Goal: Transaction & Acquisition: Purchase product/service

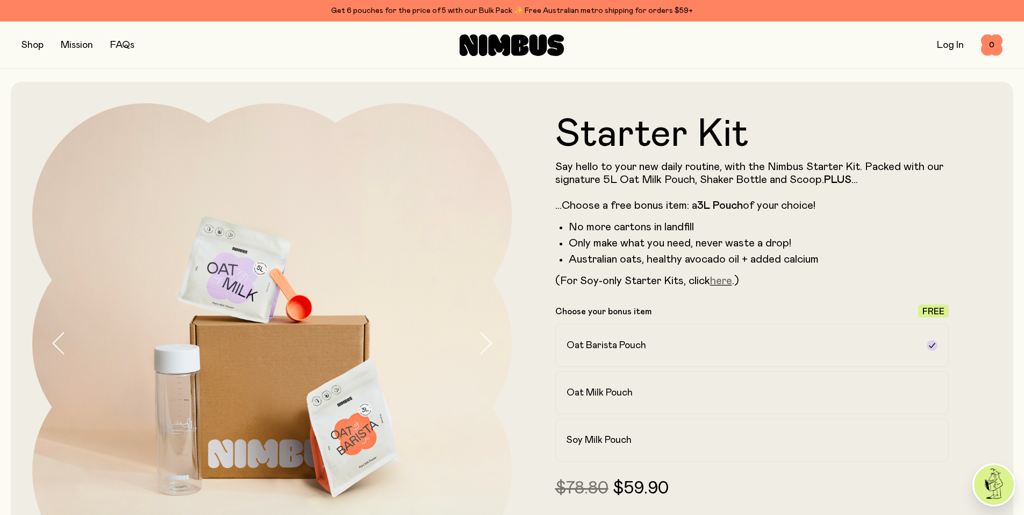
click at [719, 284] on link "here" at bounding box center [721, 280] width 22 height 11
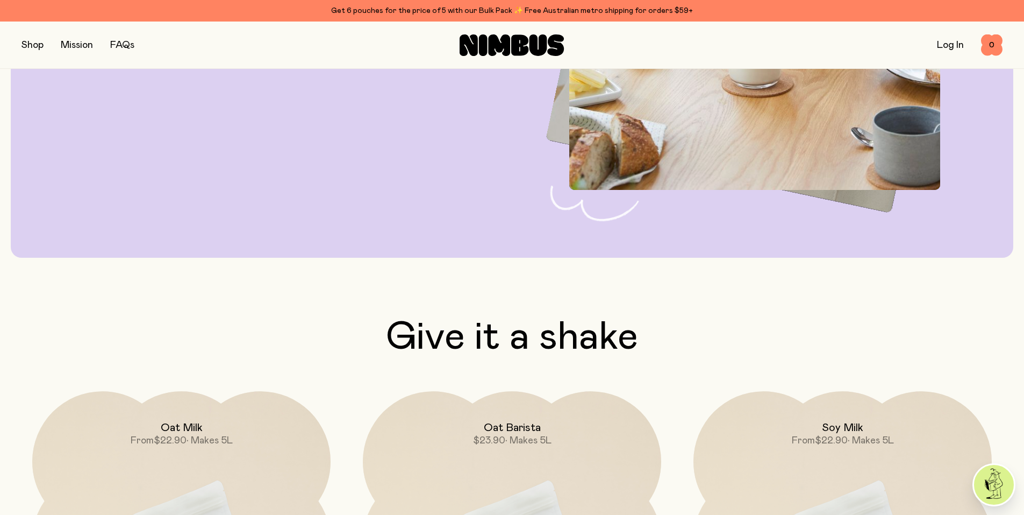
scroll to position [3495, 0]
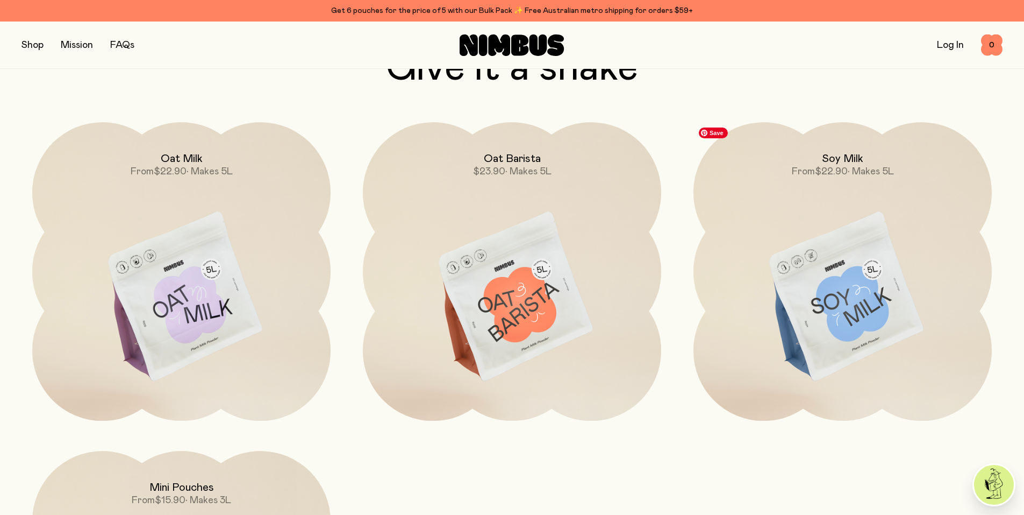
click at [839, 315] on img at bounding box center [843, 297] width 298 height 351
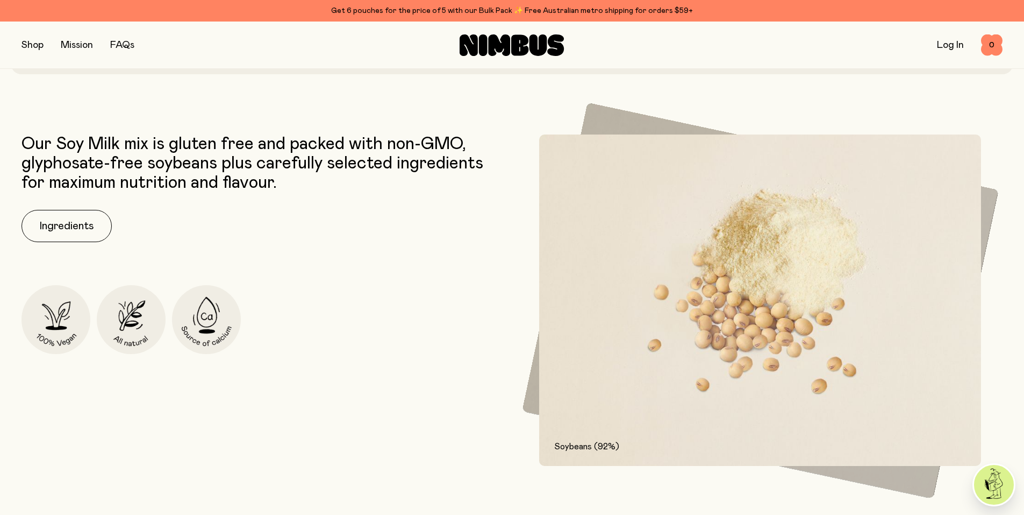
scroll to position [538, 0]
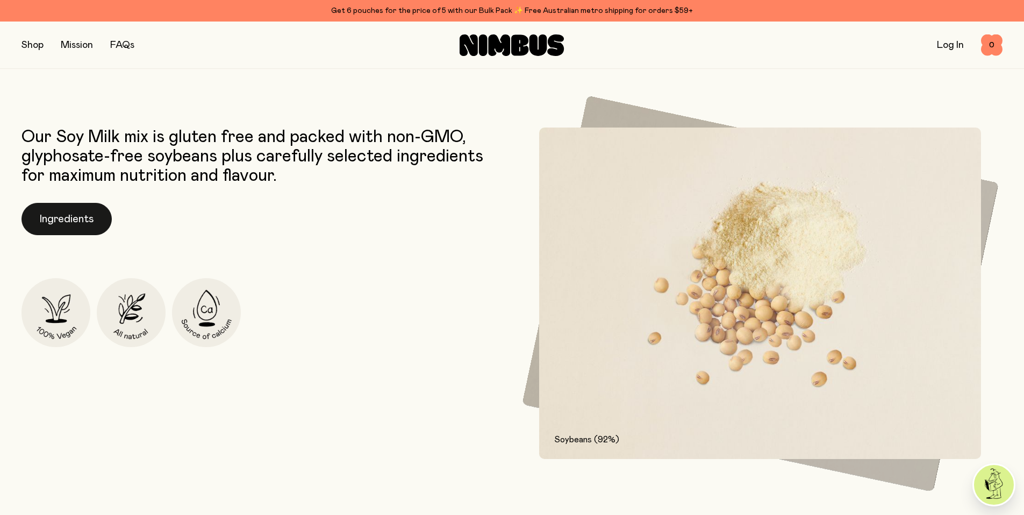
click at [66, 222] on button "Ingredients" at bounding box center [67, 219] width 90 height 32
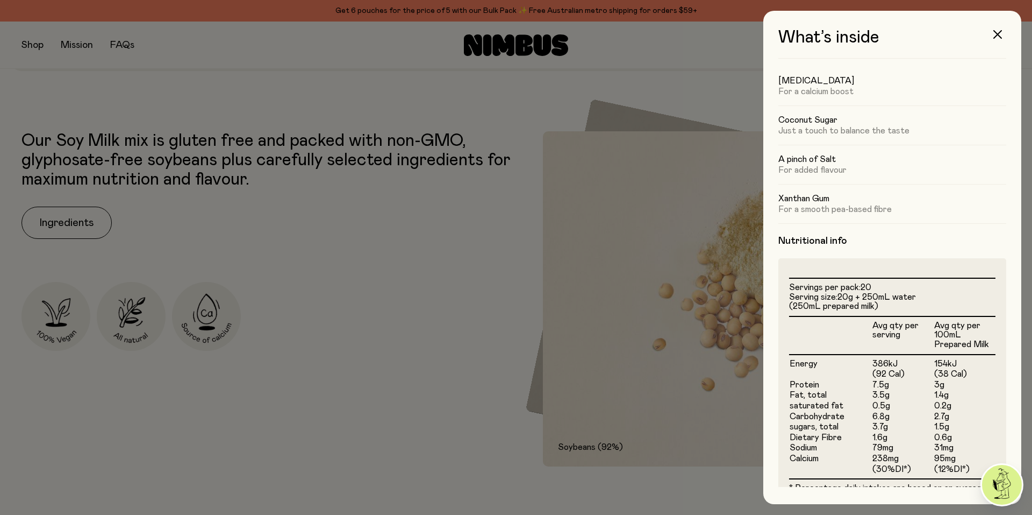
scroll to position [0, 0]
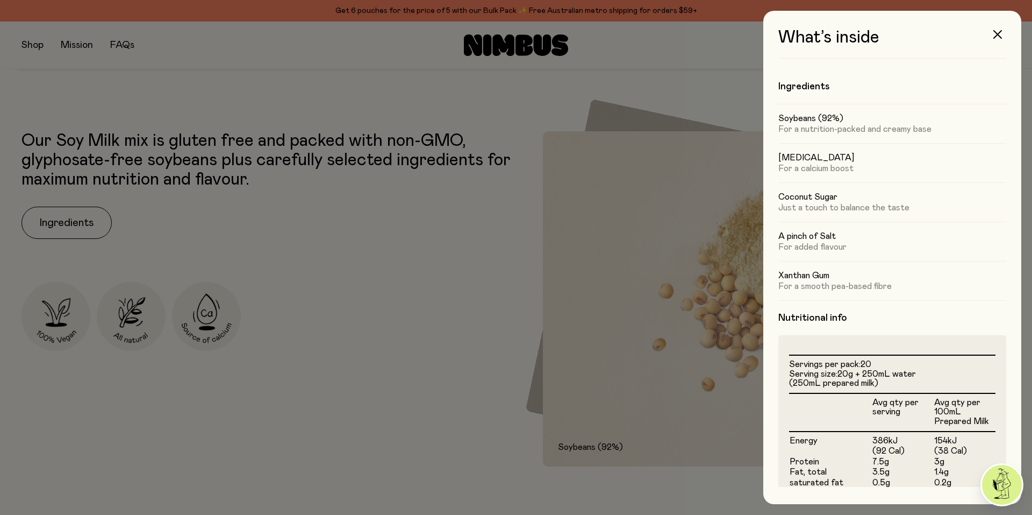
click at [694, 91] on div at bounding box center [516, 257] width 1032 height 515
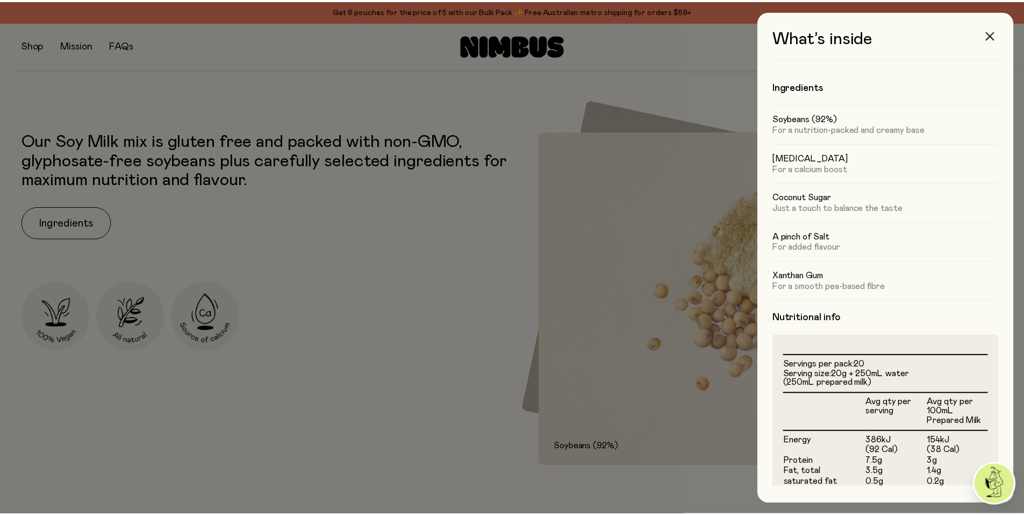
scroll to position [538, 0]
